Goal: Check status

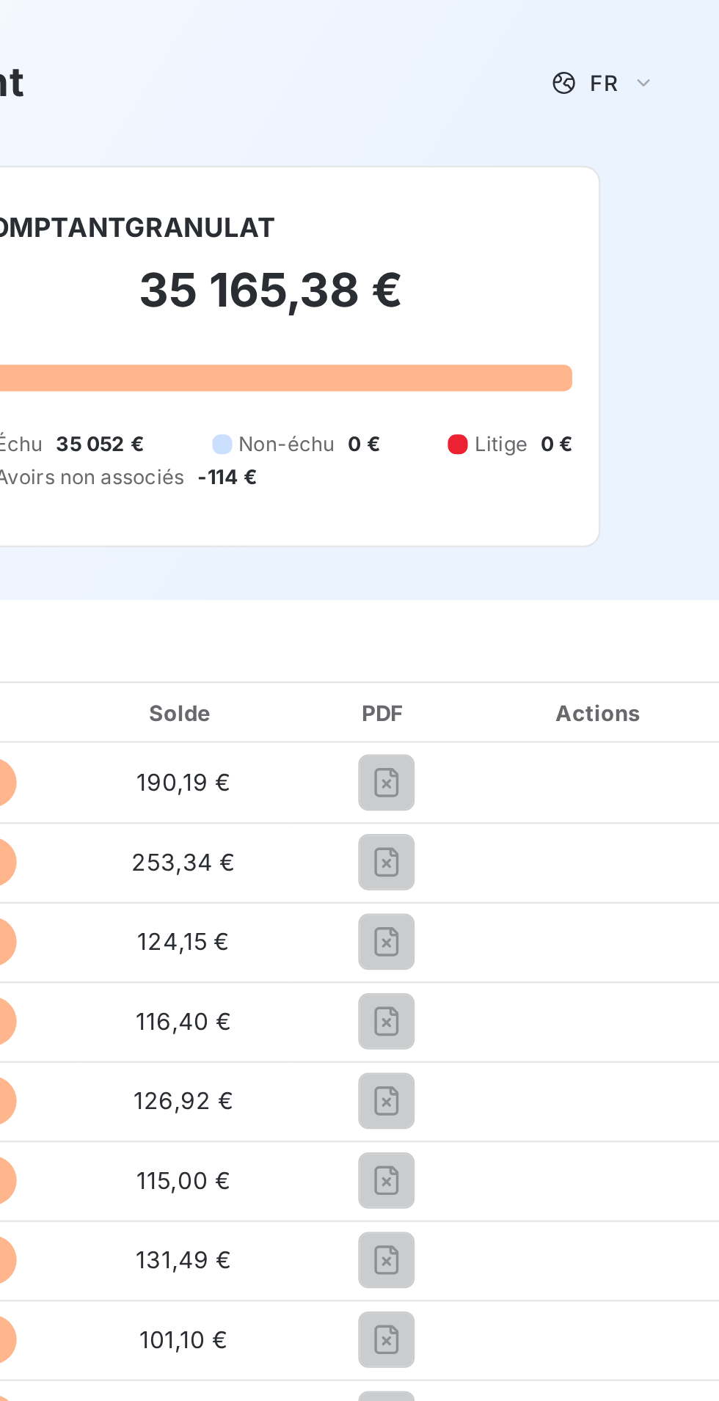
click at [686, 328] on div at bounding box center [666, 328] width 105 height 1
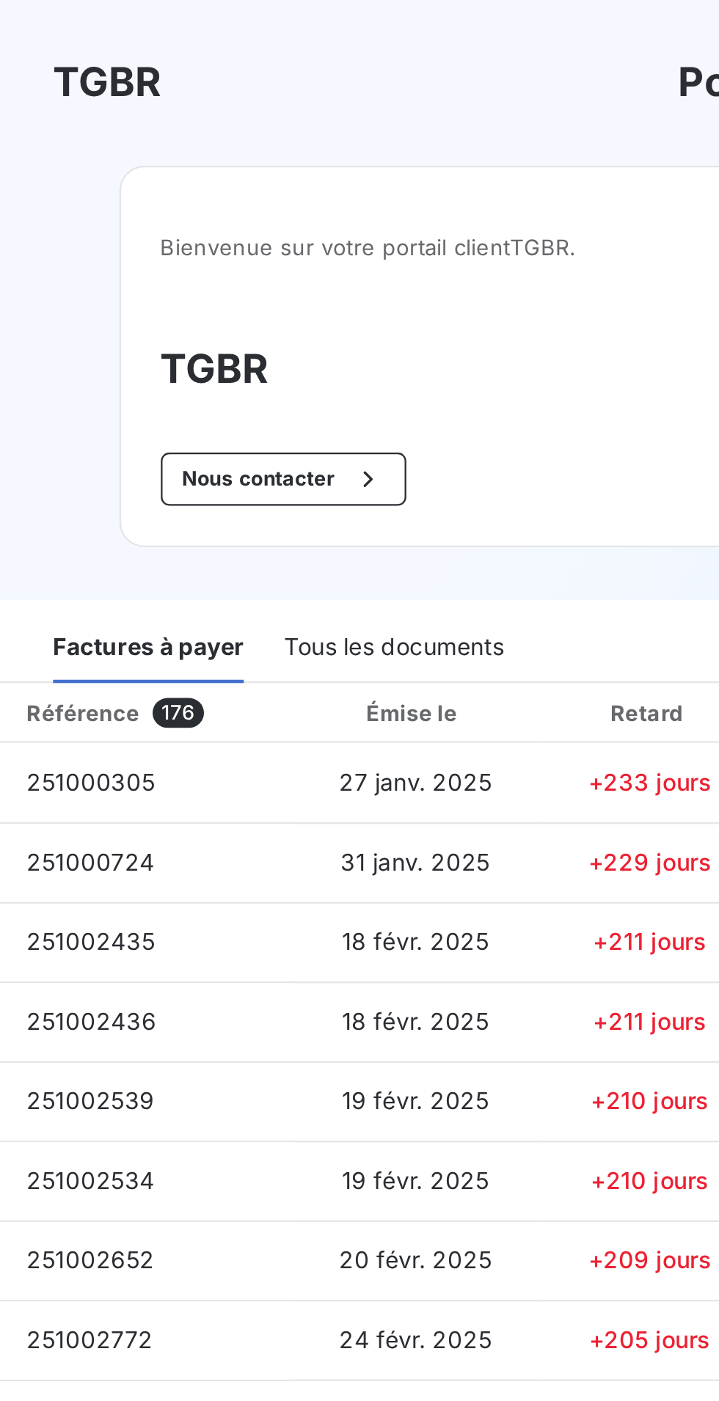
click at [288, 182] on div "Bienvenue sur votre portail client TGBR . TGBR Nous contacter" at bounding box center [205, 157] width 304 height 169
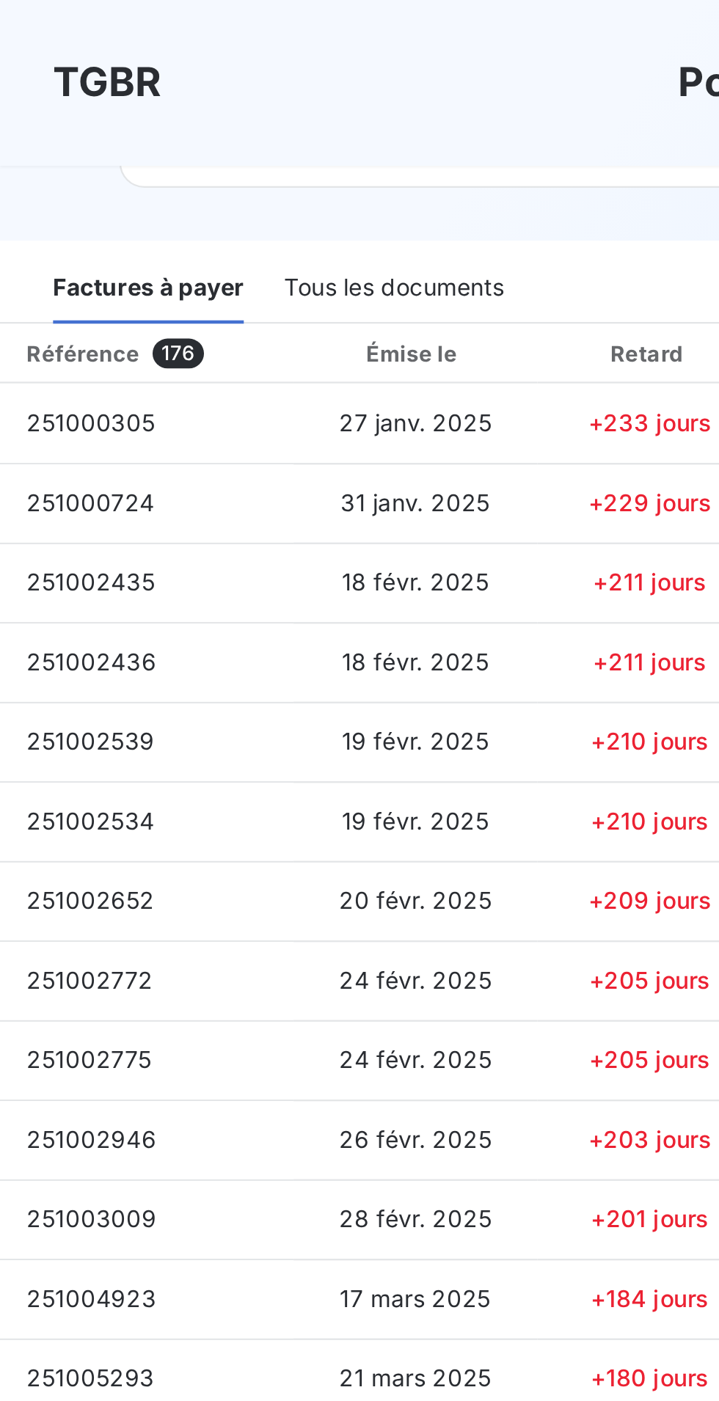
scroll to position [151, 0]
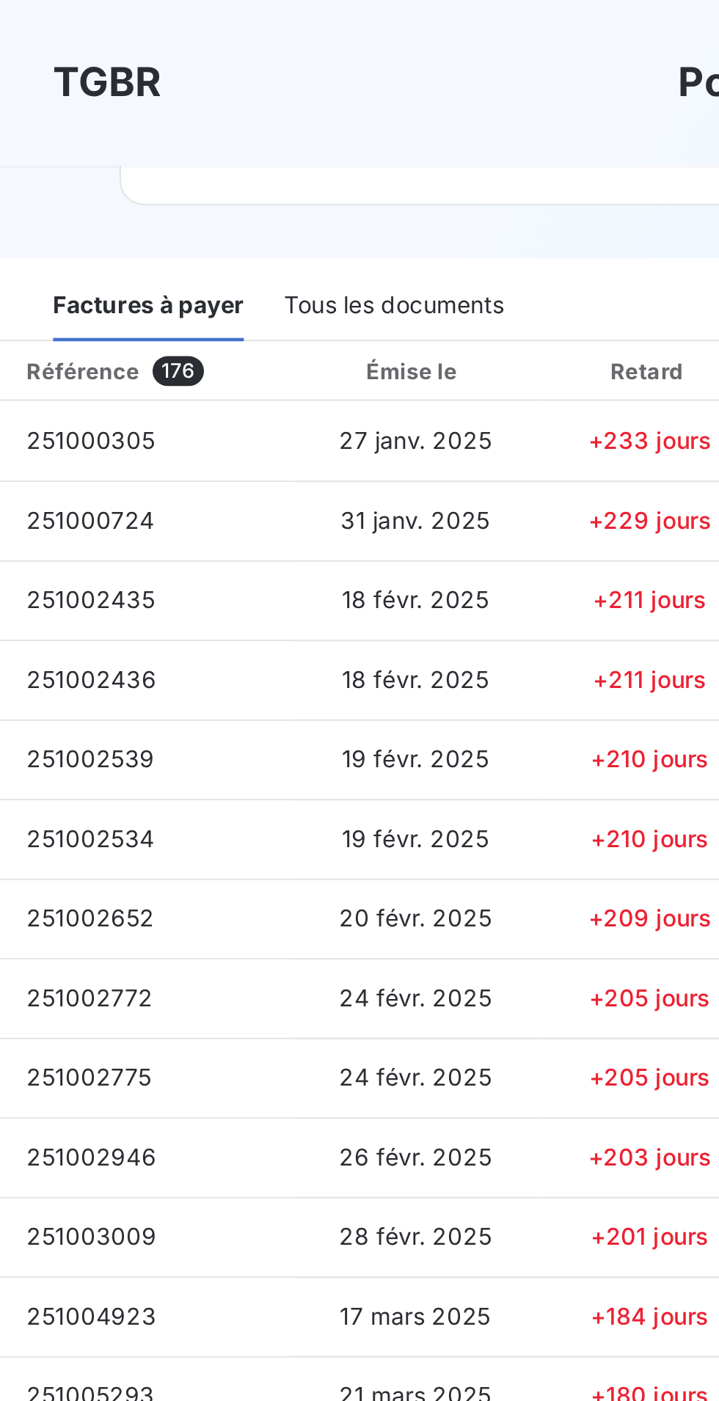
click at [232, 293] on td "18 févr. 2025" at bounding box center [184, 300] width 108 height 35
click at [50, 303] on span "251002436" at bounding box center [40, 300] width 57 height 12
